Goal: Transaction & Acquisition: Purchase product/service

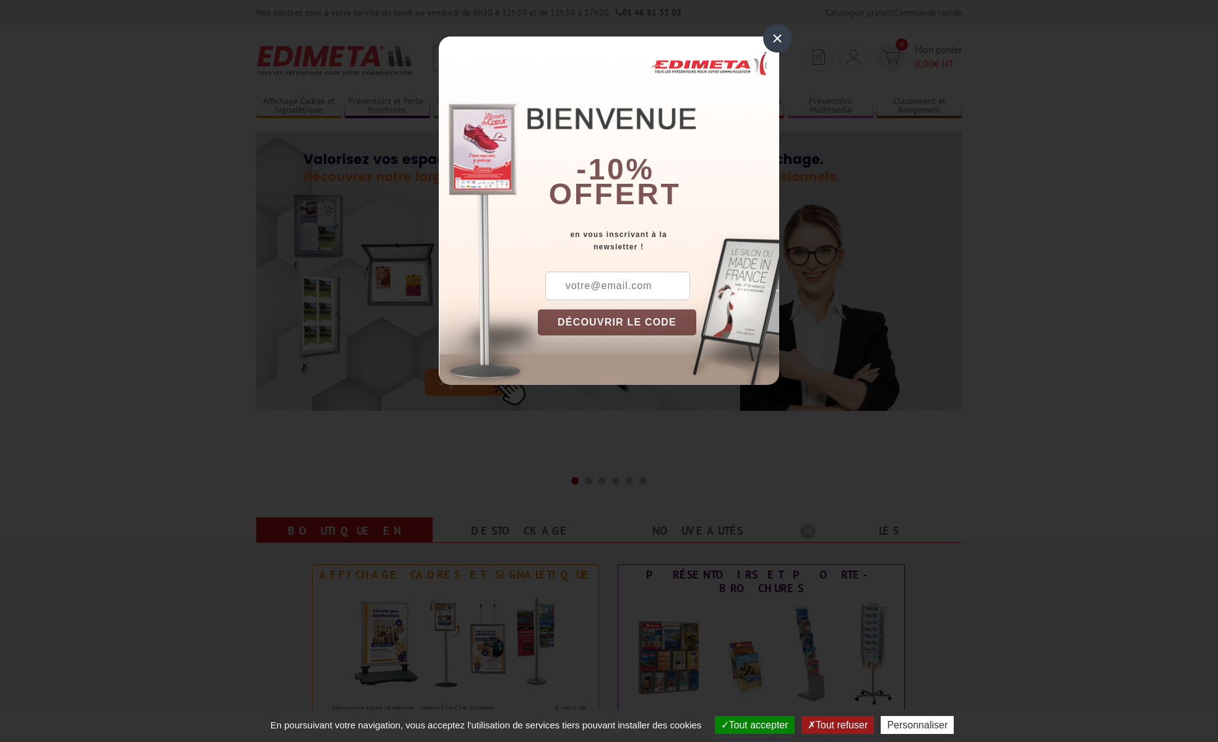
click at [772, 47] on div "×" at bounding box center [777, 38] width 28 height 28
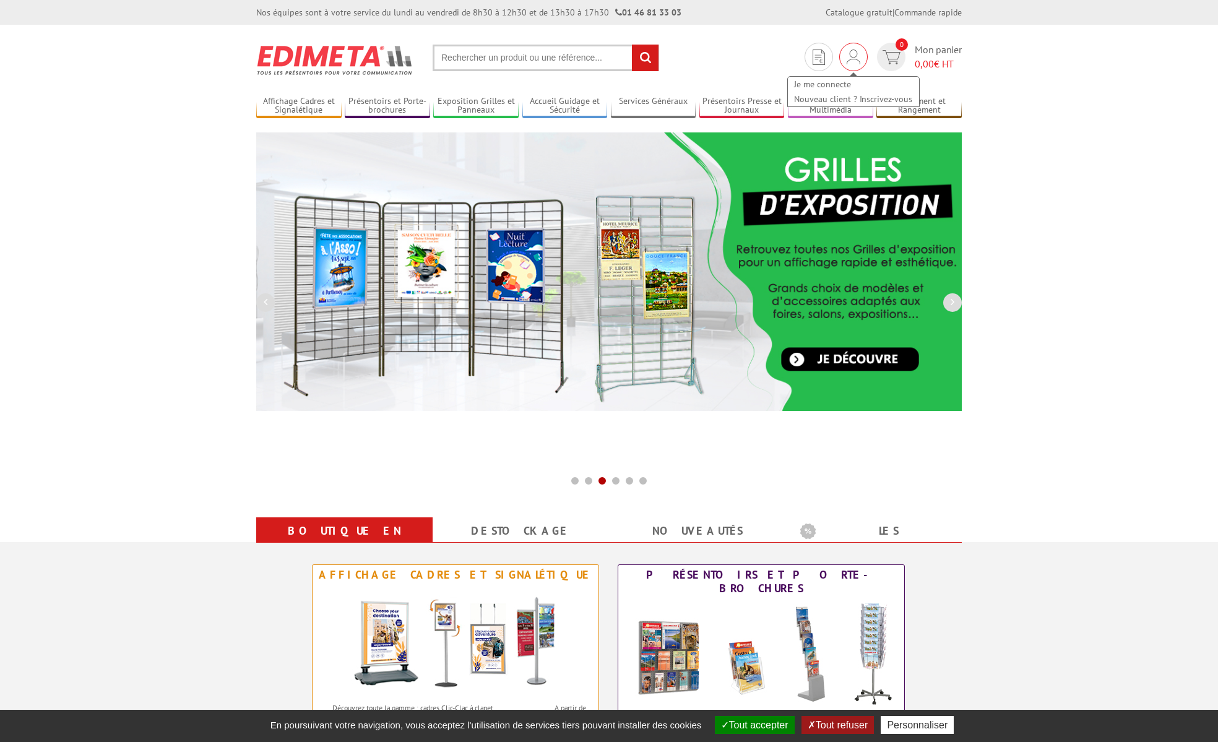
click at [854, 54] on img at bounding box center [854, 57] width 14 height 15
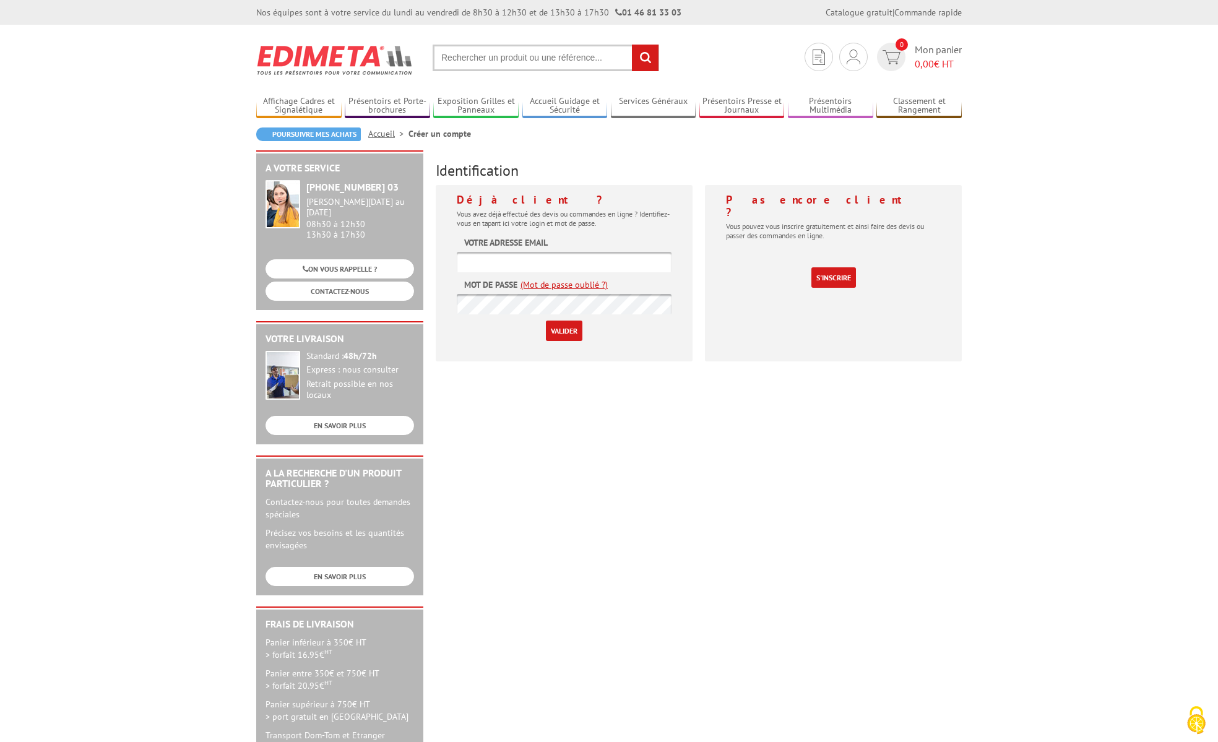
click at [607, 264] on input "text" at bounding box center [564, 262] width 215 height 20
type input "[EMAIL_ADDRESS][DOMAIN_NAME]"
click at [564, 336] on input "Valider" at bounding box center [564, 331] width 37 height 20
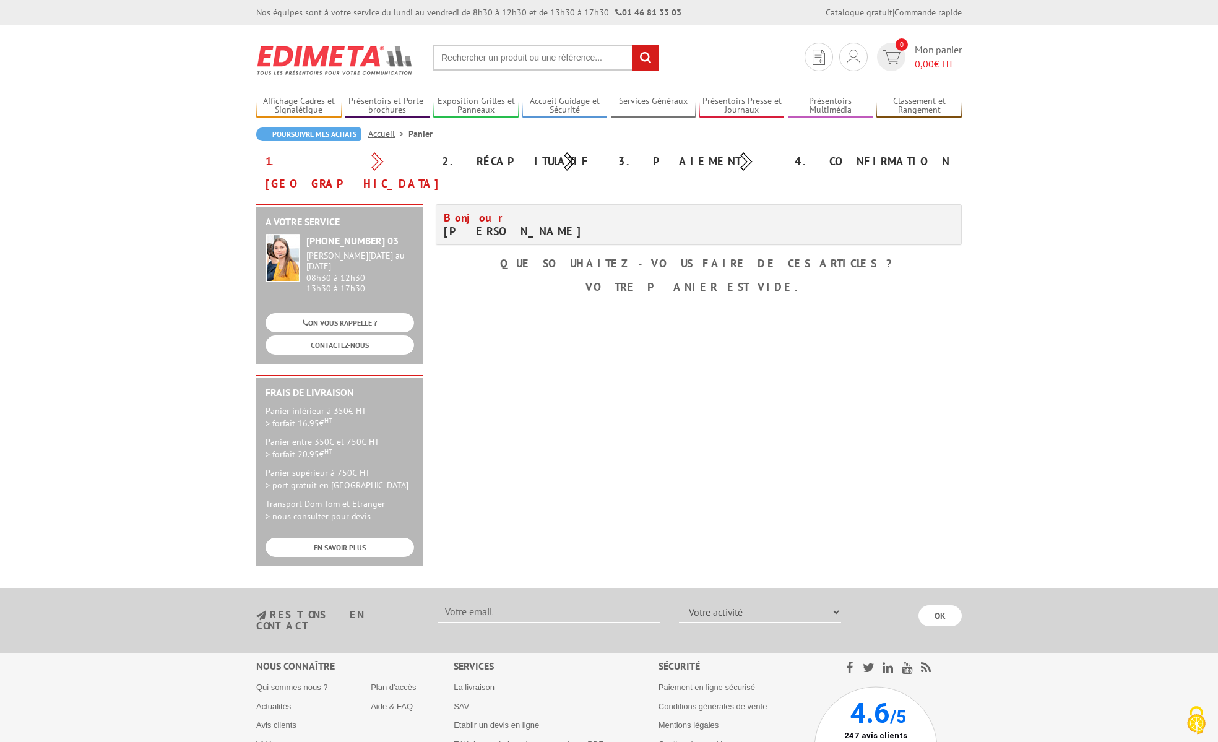
click at [936, 310] on div "A votre service [PHONE_NUMBER] 03 [PERSON_NAME][DATE] au [DATE] 08h30 à 12h30 1…" at bounding box center [609, 391] width 718 height 375
click at [932, 343] on div "A votre service +33 (0)1 46 81 33 03 Du Lundi au Vendredi 08h30 à 12h30 13h30 à…" at bounding box center [609, 391] width 718 height 375
click at [860, 57] on div "Mon compte Mes devis & commandes Déconnexion" at bounding box center [853, 57] width 28 height 28
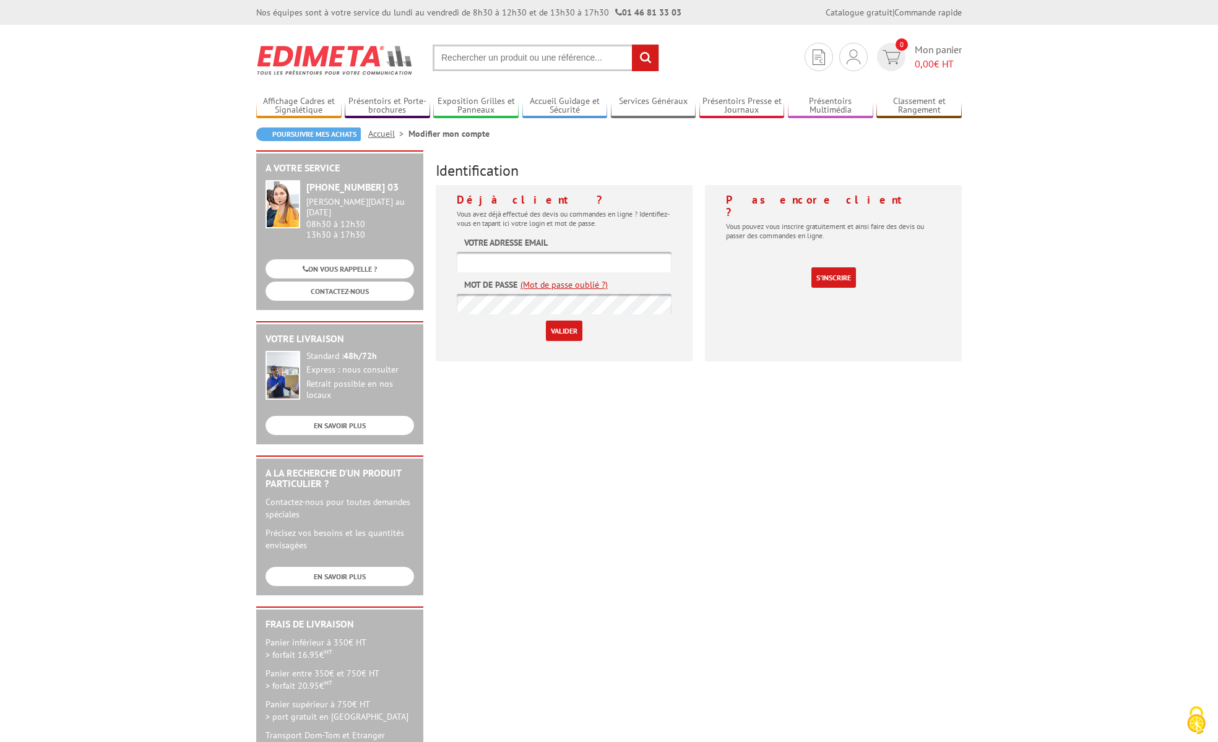
click at [647, 251] on form "Votre adresse email Mot de passe (Mot de passe oublié ?) Valider" at bounding box center [564, 288] width 215 height 105
click at [631, 267] on input "text" at bounding box center [564, 262] width 215 height 20
type input "[EMAIL_ADDRESS][DOMAIN_NAME]"
click at [570, 330] on input "Valider" at bounding box center [564, 331] width 37 height 20
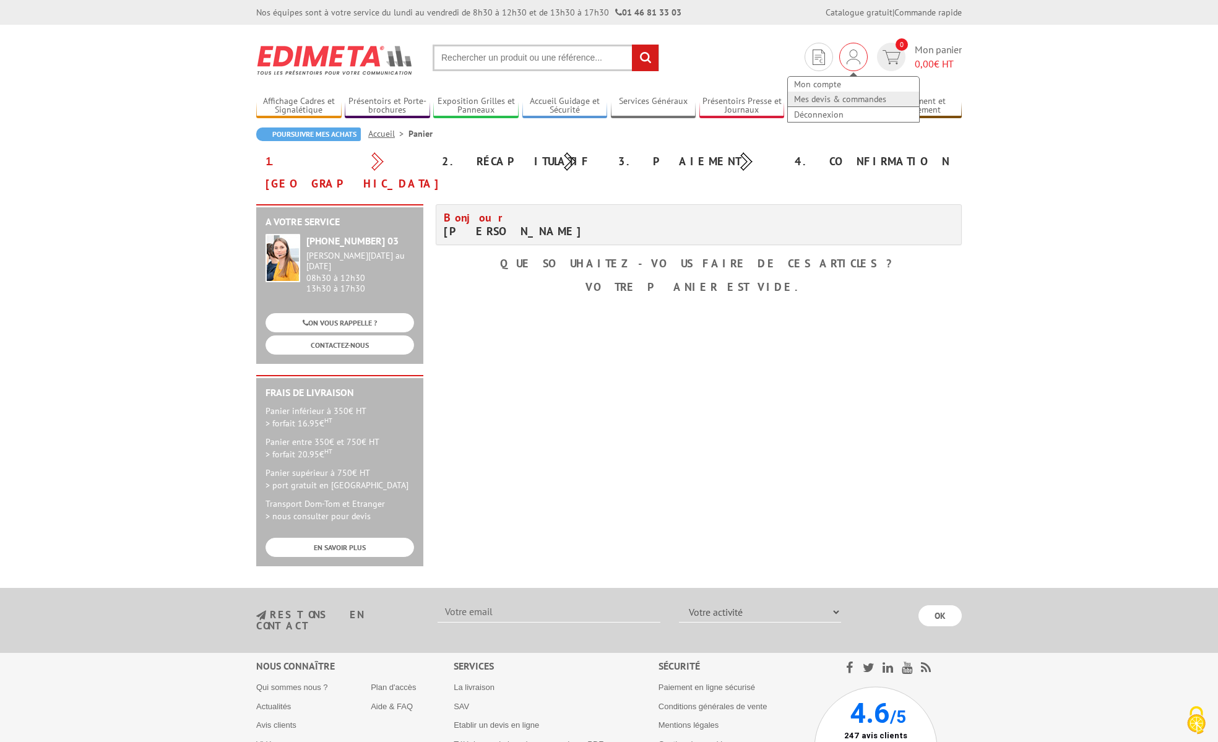
click at [844, 99] on link "Mes devis & commandes" at bounding box center [853, 99] width 131 height 15
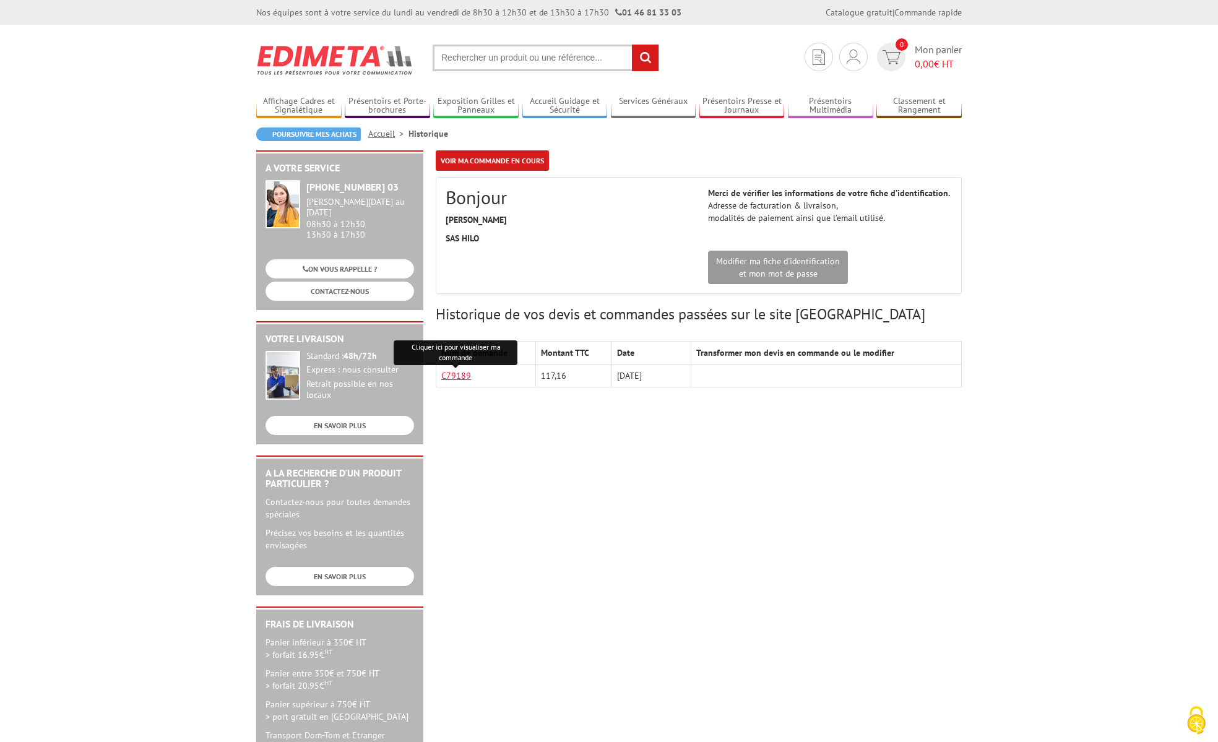
click at [454, 372] on link "C79189" at bounding box center [456, 375] width 30 height 11
click at [575, 69] on input "text" at bounding box center [546, 58] width 227 height 27
paste input "VAC950HB"
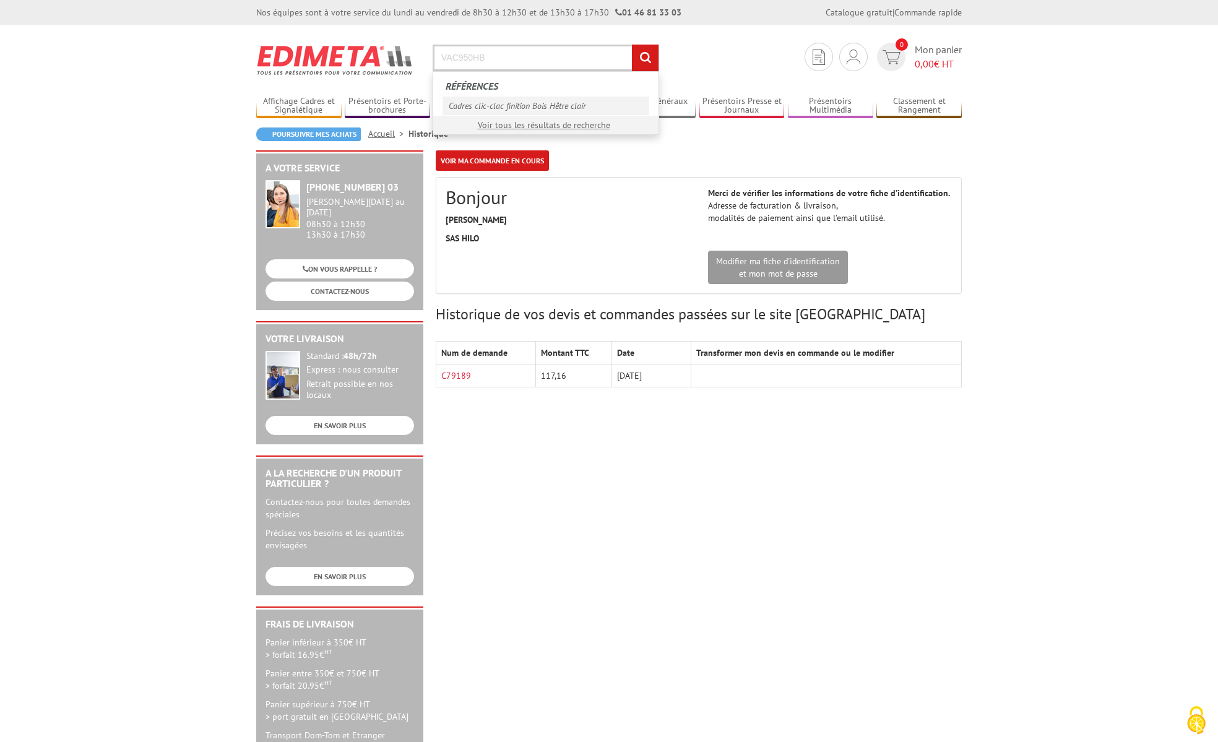
type input "VAC950HB"
click at [571, 107] on link "Cadres clic-clac finition Bois Hêtre clair" at bounding box center [546, 106] width 207 height 19
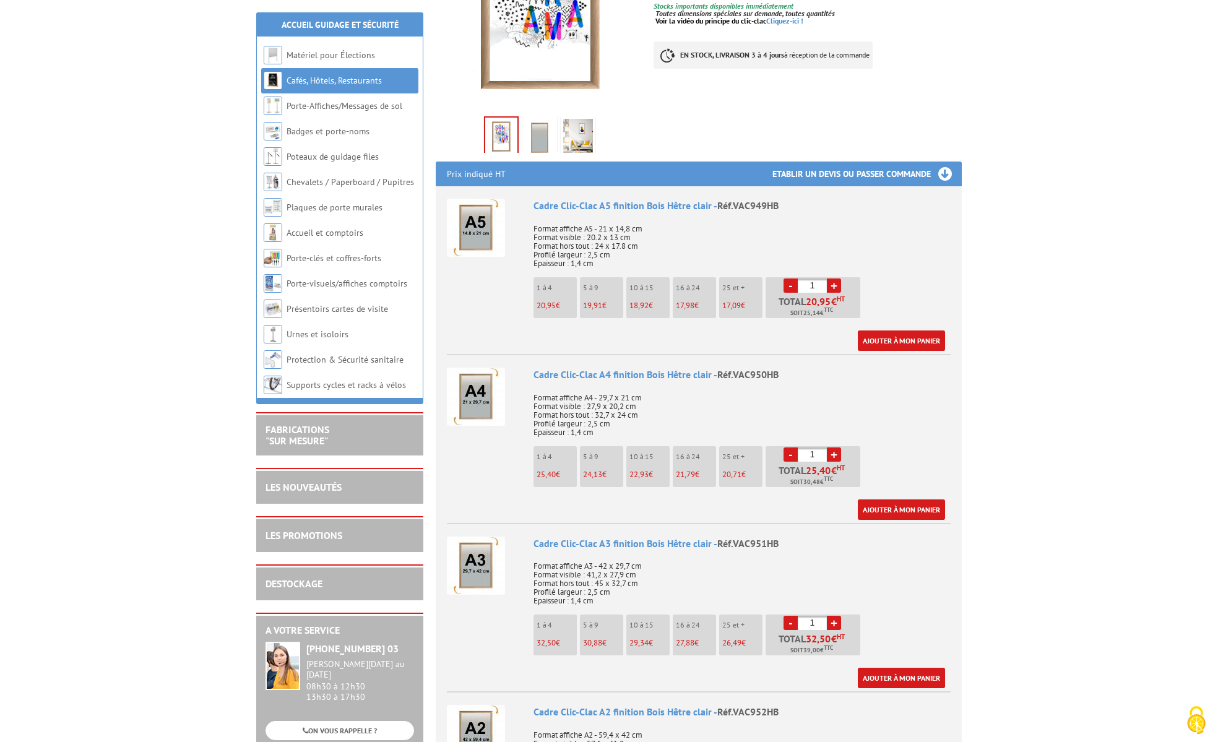
scroll to position [310, 0]
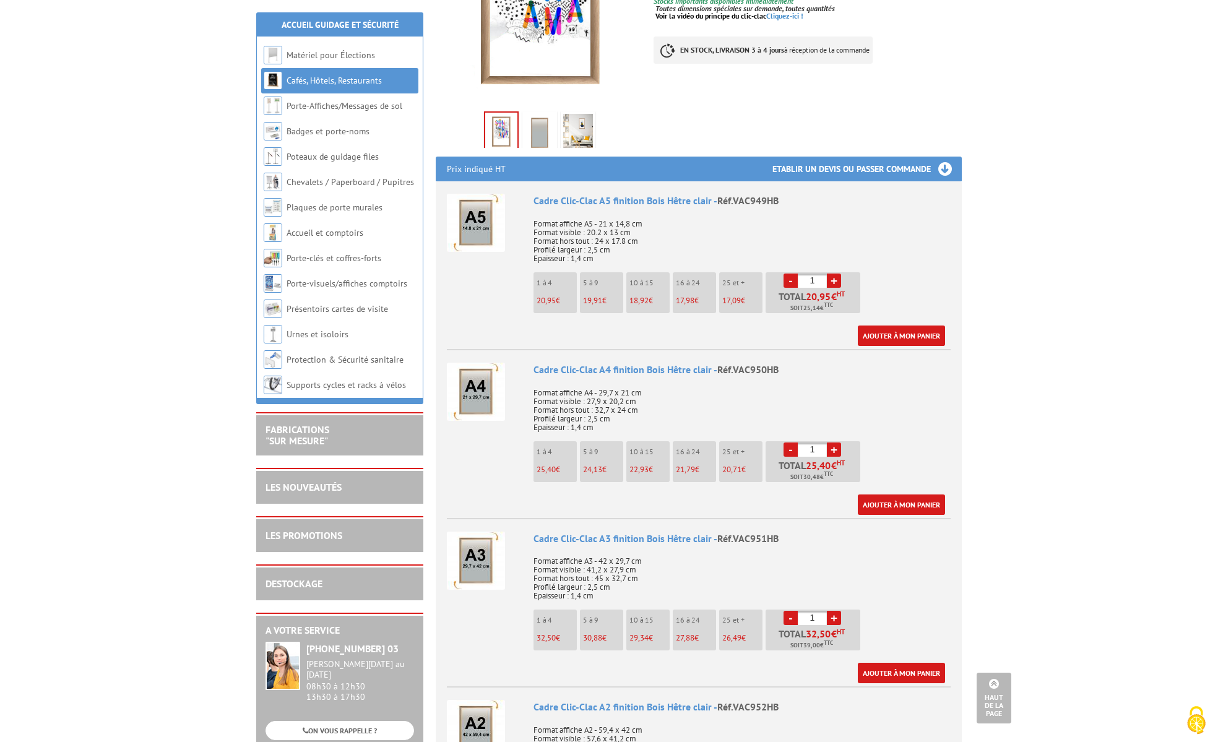
click at [834, 453] on link "+" at bounding box center [834, 450] width 14 height 14
type input "3"
click at [914, 503] on link "Ajouter à mon panier" at bounding box center [901, 505] width 87 height 20
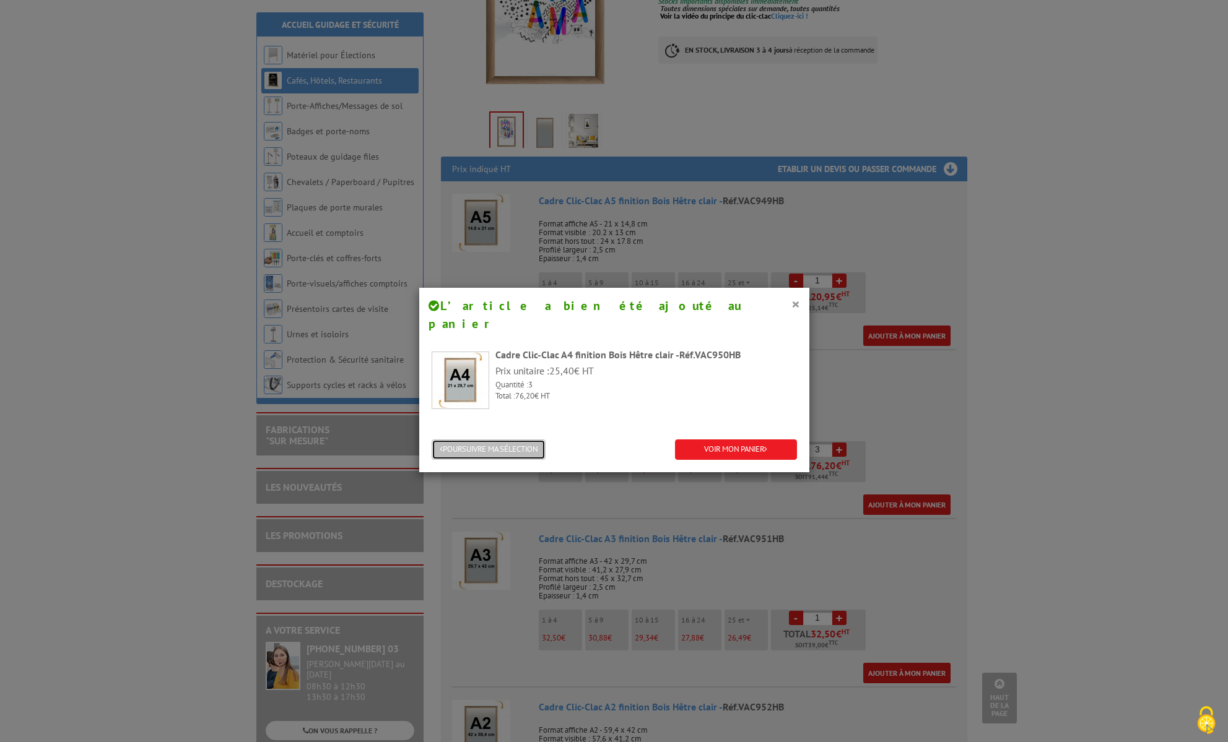
click at [521, 440] on button "POURSUIVRE MA SÉLECTION" at bounding box center [488, 450] width 114 height 20
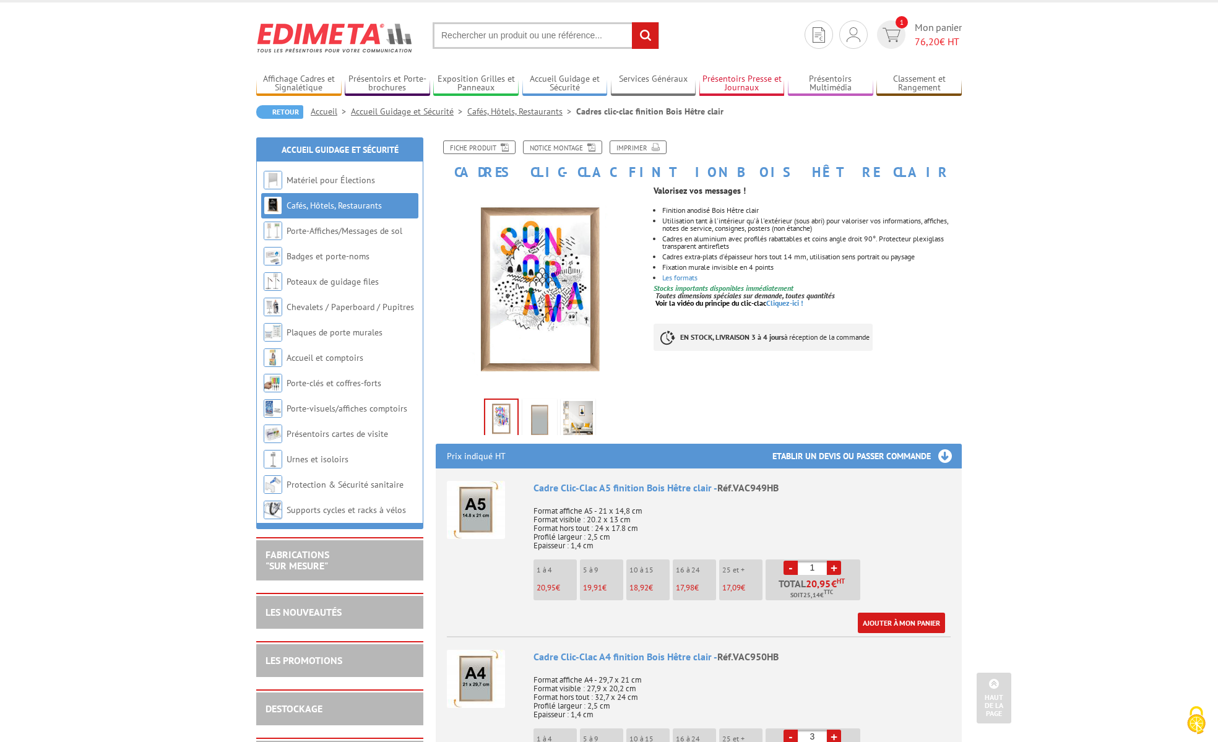
scroll to position [0, 0]
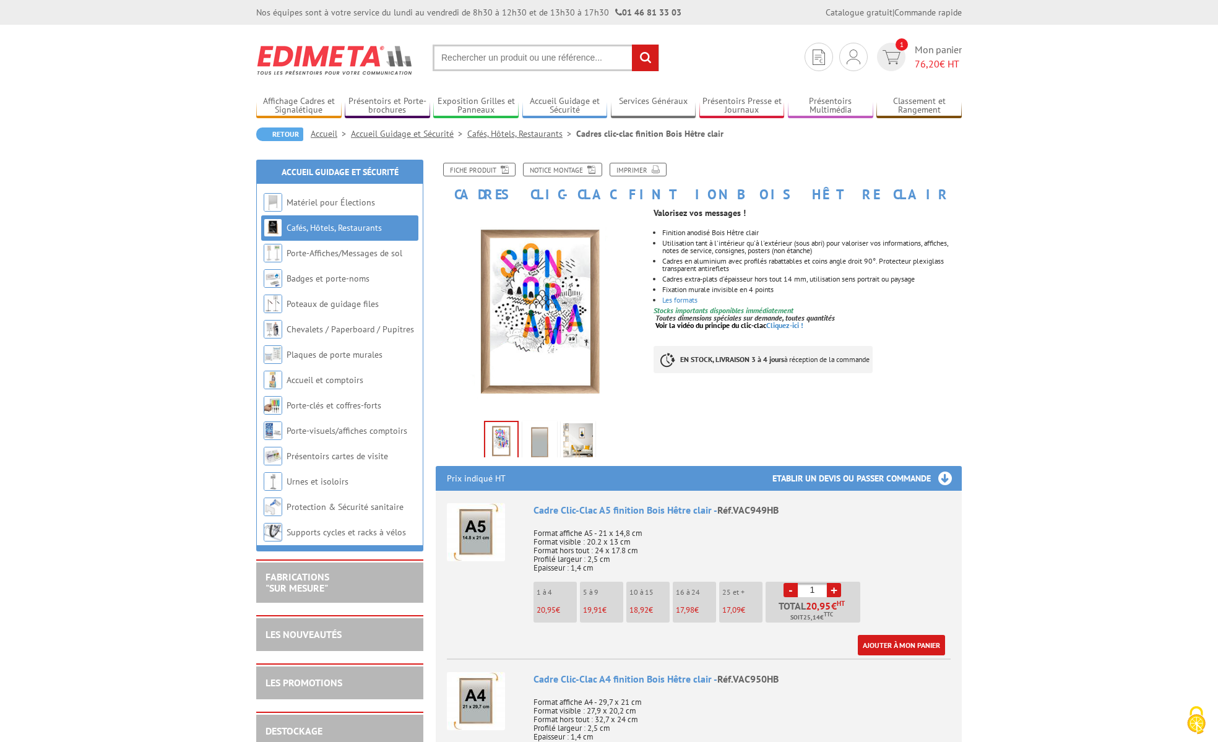
click at [592, 59] on input "text" at bounding box center [546, 58] width 227 height 27
paste input "407703"
type input "407703"
click at [632, 45] on input "rechercher" at bounding box center [645, 58] width 27 height 27
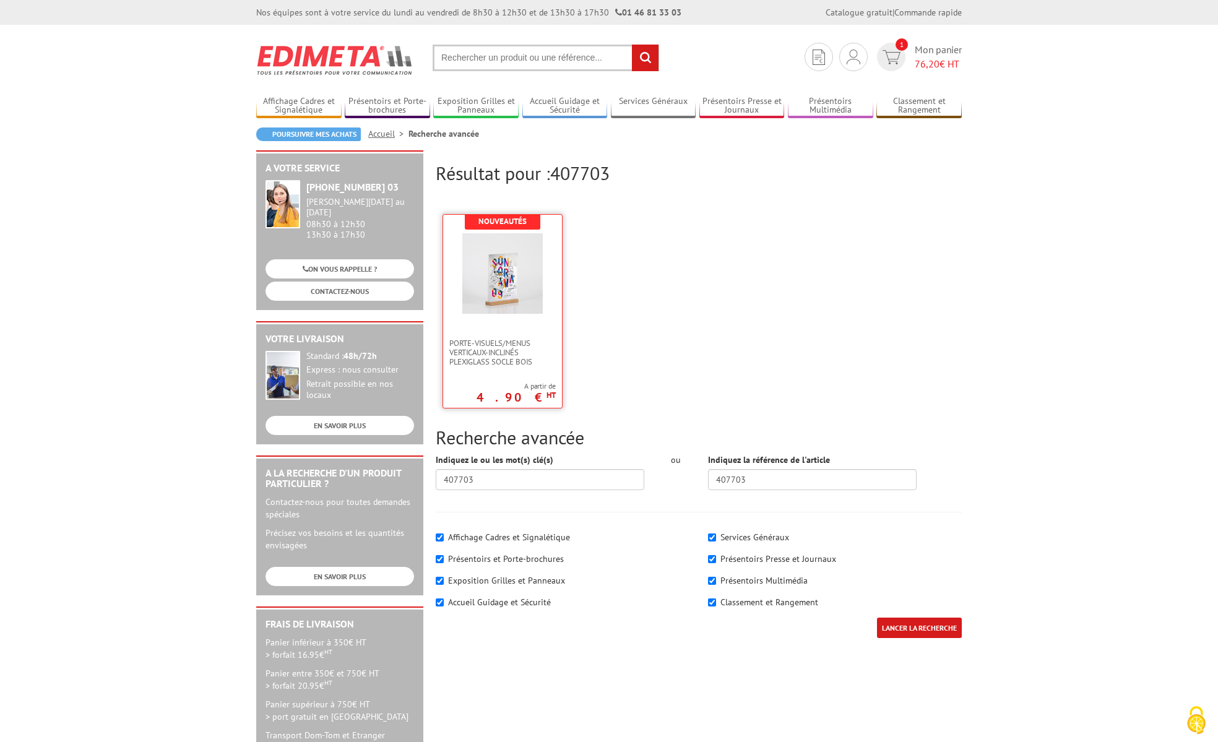
click at [538, 308] on img at bounding box center [502, 273] width 80 height 80
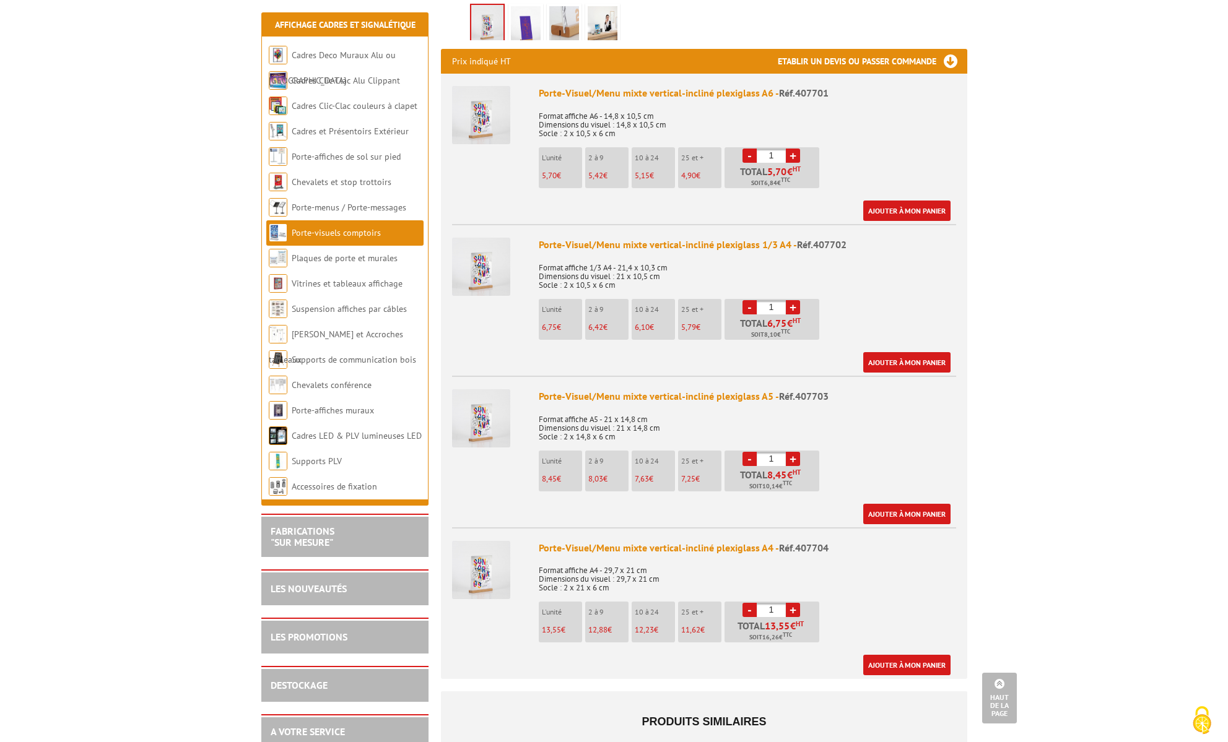
scroll to position [433, 0]
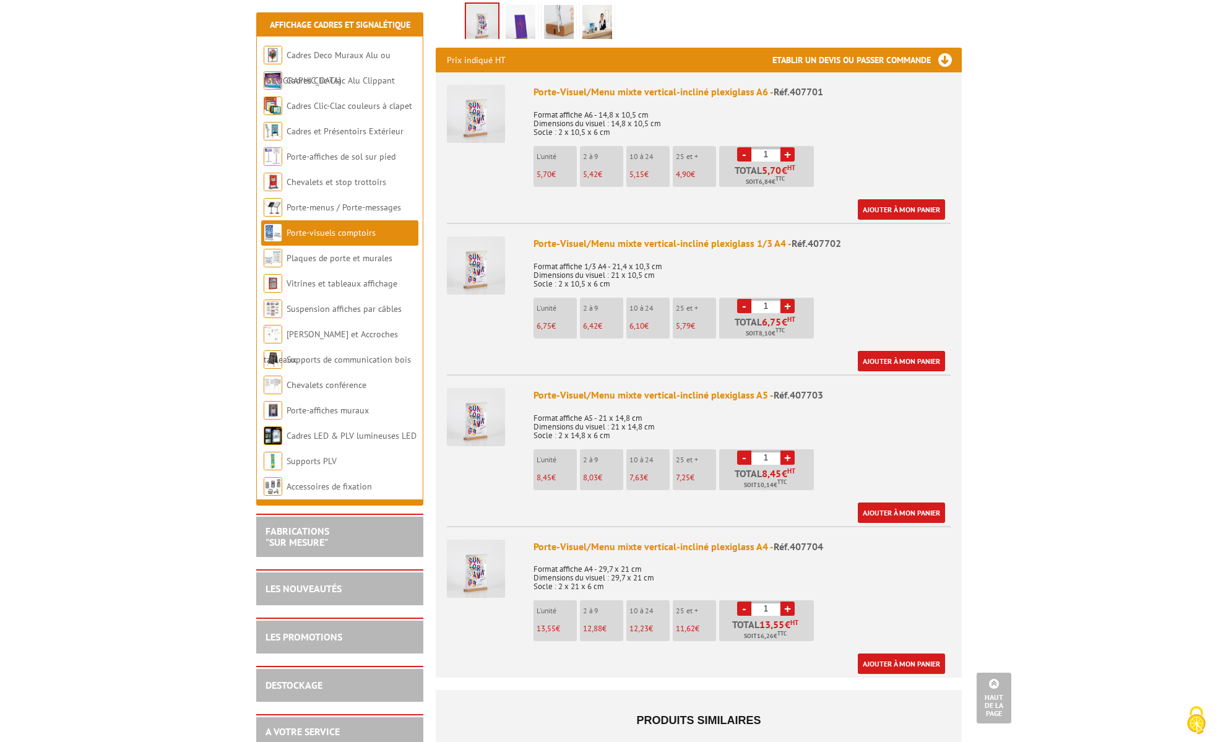
drag, startPoint x: 770, startPoint y: 441, endPoint x: 746, endPoint y: 441, distance: 24.1
click at [746, 449] on li "- 1 + Total 8,45 € HT Soit 10,14 € TTC" at bounding box center [766, 469] width 95 height 41
type input "27"
click at [870, 431] on div "Porte-Visuel/Menu mixte vertical-incliné plexiglass A5 - Réf.407703 Format affi…" at bounding box center [742, 455] width 417 height 135
click at [906, 503] on link "Ajouter à mon panier" at bounding box center [901, 513] width 87 height 20
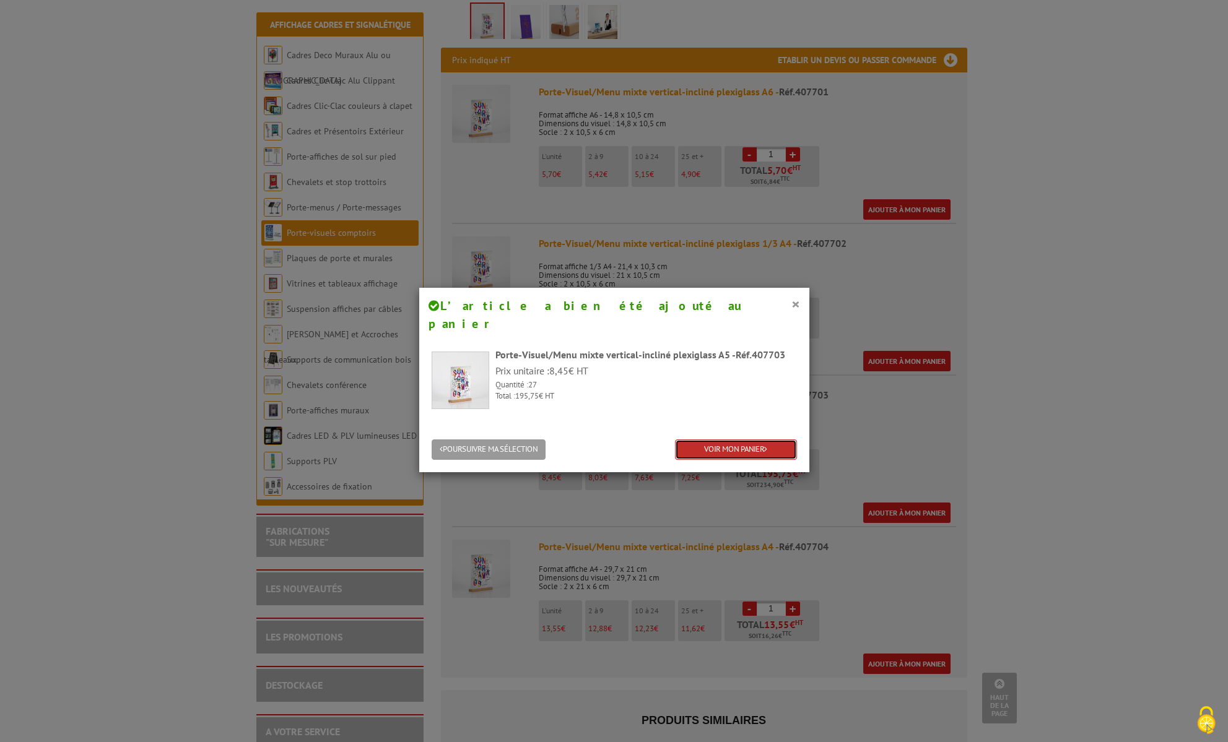
click at [739, 440] on link "VOIR MON PANIER" at bounding box center [736, 450] width 122 height 20
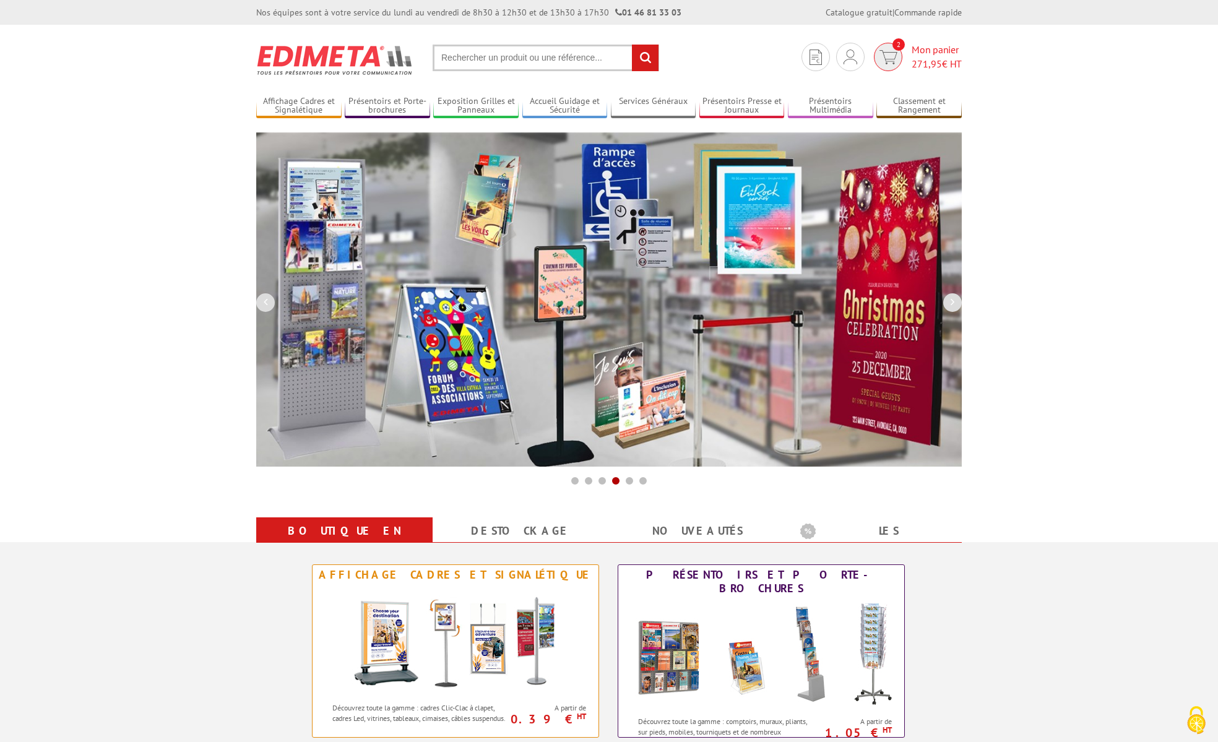
click at [924, 50] on span "Mon panier 271,95 € HT" at bounding box center [937, 57] width 50 height 28
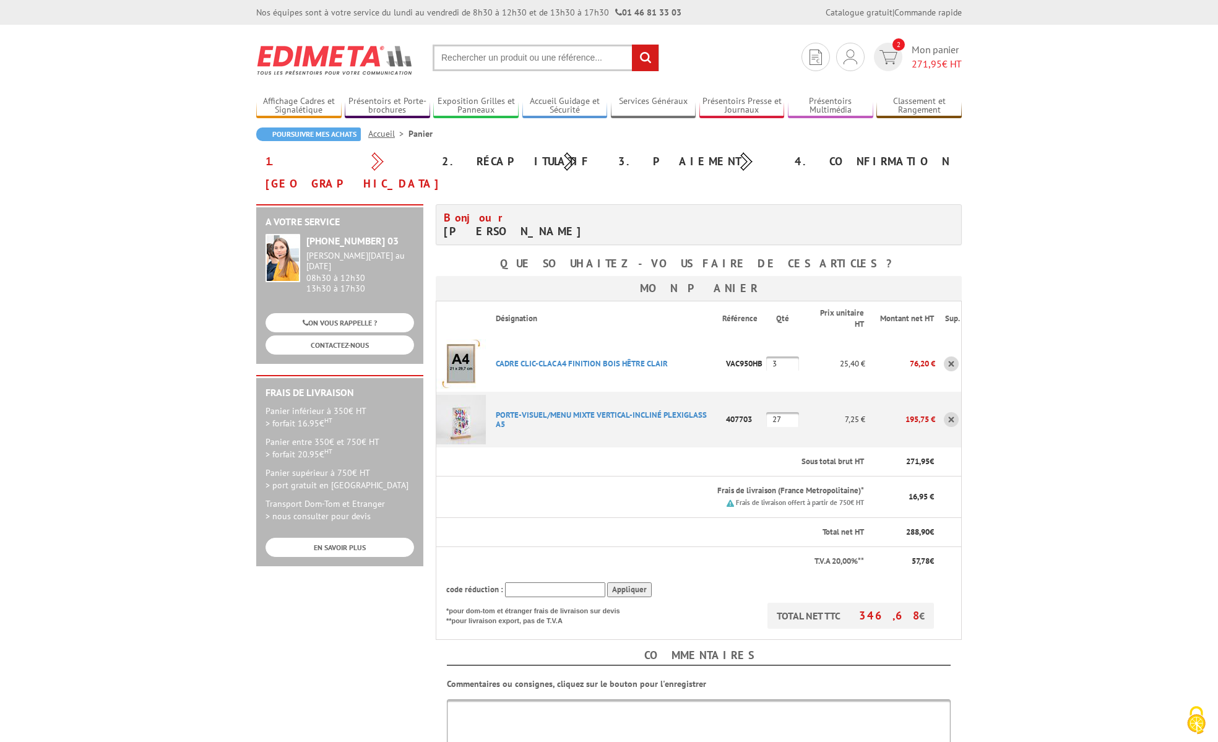
click at [180, 84] on body "Nos équipes sont à votre service du [DATE] au [DATE] de 8h30 à 12h30 et de 13h3…" at bounding box center [609, 563] width 1218 height 1127
click at [1111, 129] on body "Nos équipes sont à votre service du [DATE] au [DATE] de 8h30 à 12h30 et de 13h3…" at bounding box center [609, 563] width 1218 height 1127
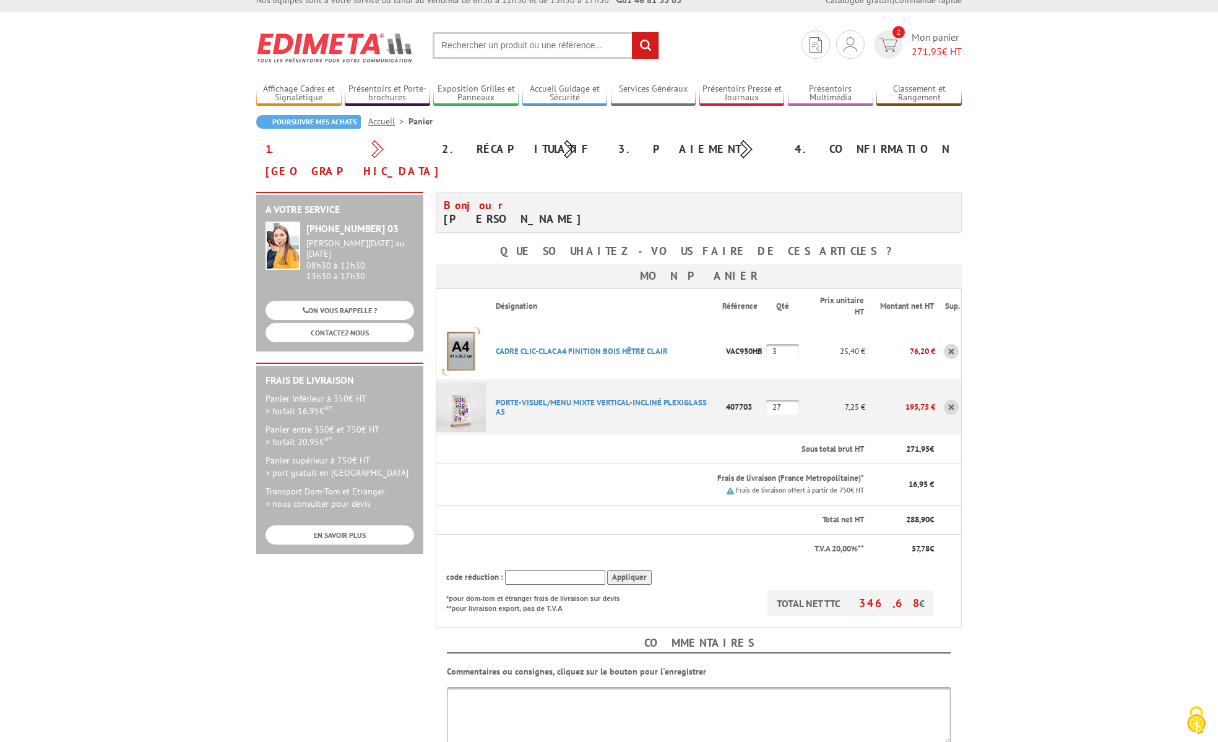
scroll to position [342, 0]
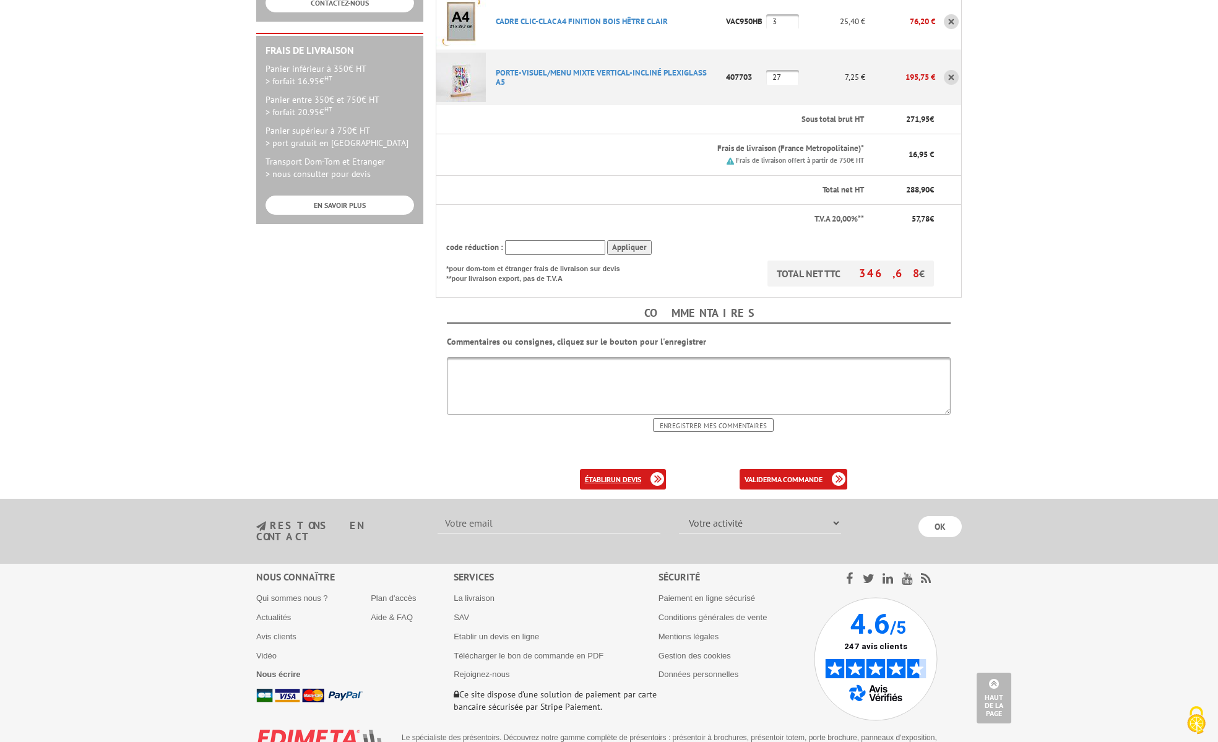
click at [619, 475] on b "un devis" at bounding box center [626, 479] width 30 height 9
